Goal: Find specific page/section: Find specific page/section

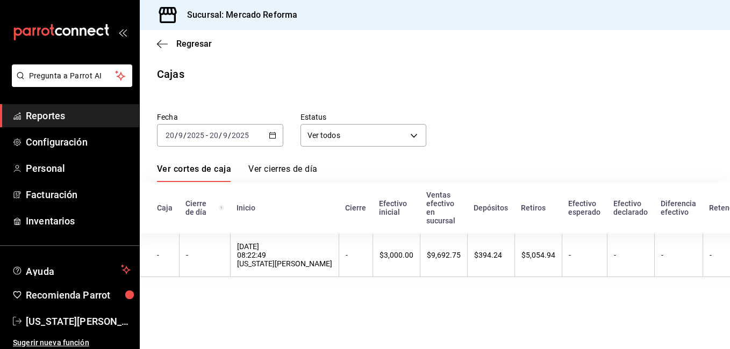
drag, startPoint x: 55, startPoint y: 119, endPoint x: 71, endPoint y: 117, distance: 16.3
click at [55, 119] on span "Reportes" at bounding box center [78, 116] width 105 height 15
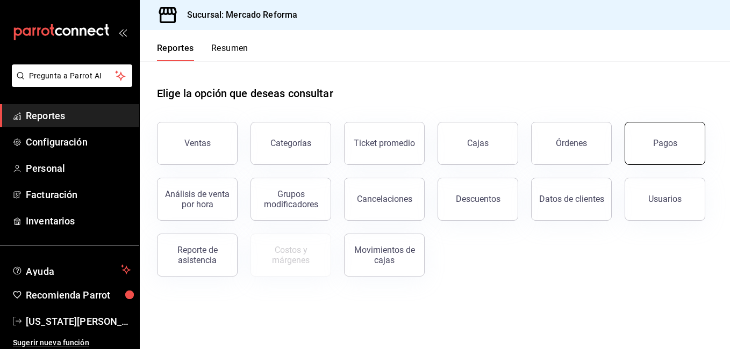
click at [662, 159] on button "Pagos" at bounding box center [665, 143] width 81 height 43
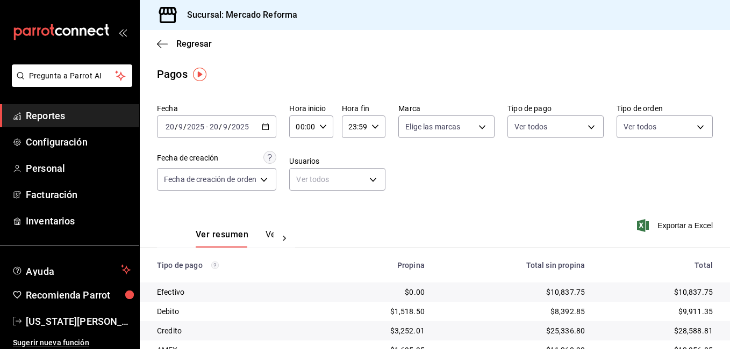
click at [552, 192] on div "Fecha [DATE] [DATE] - [DATE] [DATE] Hora inicio 00:00 Hora inicio Hora fin 23:5…" at bounding box center [435, 151] width 556 height 104
click at [540, 223] on div "Ver resumen Ver pagos Exportar a Excel" at bounding box center [435, 232] width 590 height 57
drag, startPoint x: 516, startPoint y: 227, endPoint x: 498, endPoint y: 247, distance: 26.7
click at [506, 239] on div "Ver resumen Ver pagos Exportar a Excel" at bounding box center [435, 232] width 590 height 57
